Goal: Go to known website: Access a specific website the user already knows

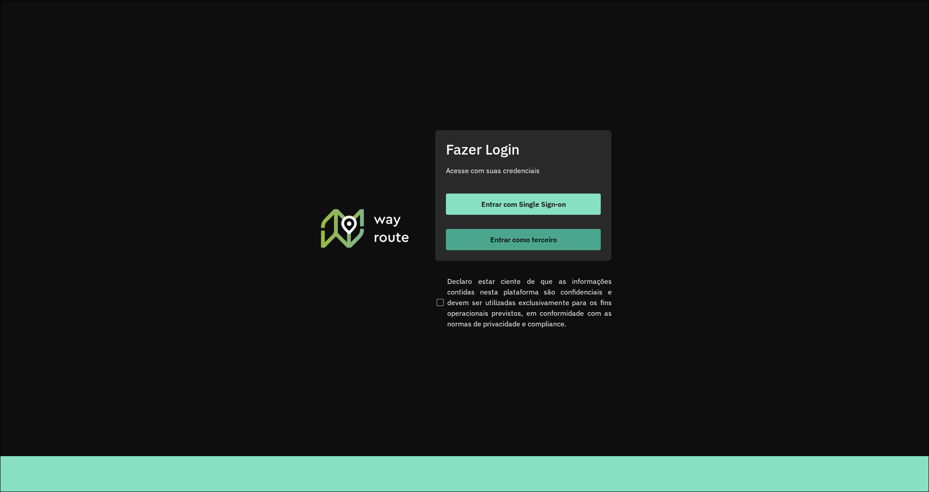
drag, startPoint x: 516, startPoint y: 250, endPoint x: 520, endPoint y: 247, distance: 5.0
click at [517, 250] on div "Fazer Login Acesse com suas credenciais Entrar com Single Sign-on Entrar como t…" at bounding box center [523, 195] width 177 height 131
click at [526, 240] on span "Entrar como terceiro" at bounding box center [523, 239] width 67 height 7
